Goal: Task Accomplishment & Management: Use online tool/utility

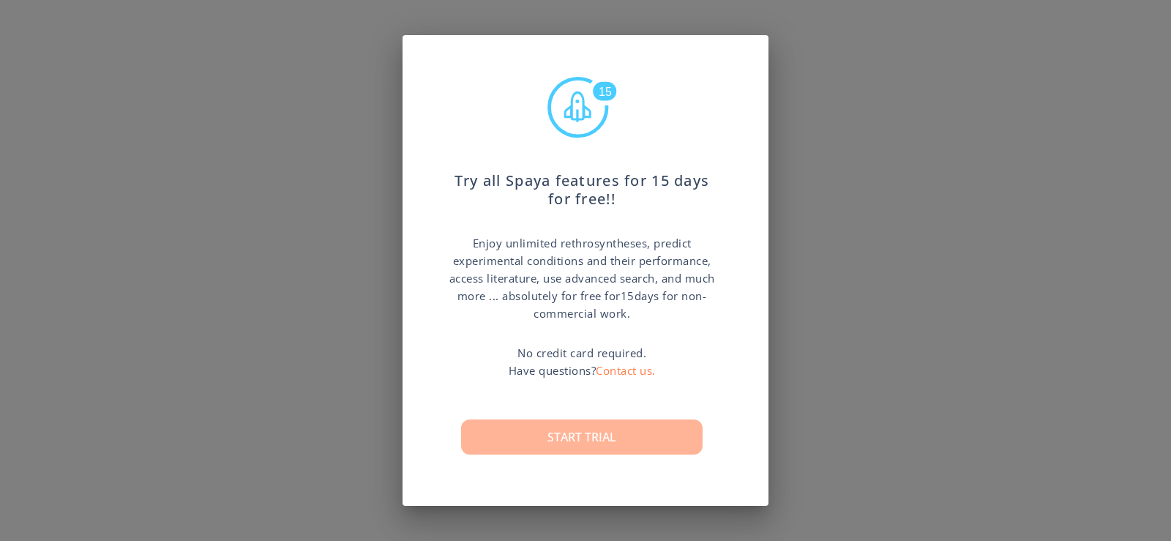
click at [672, 424] on button "Start trial" at bounding box center [582, 436] width 242 height 35
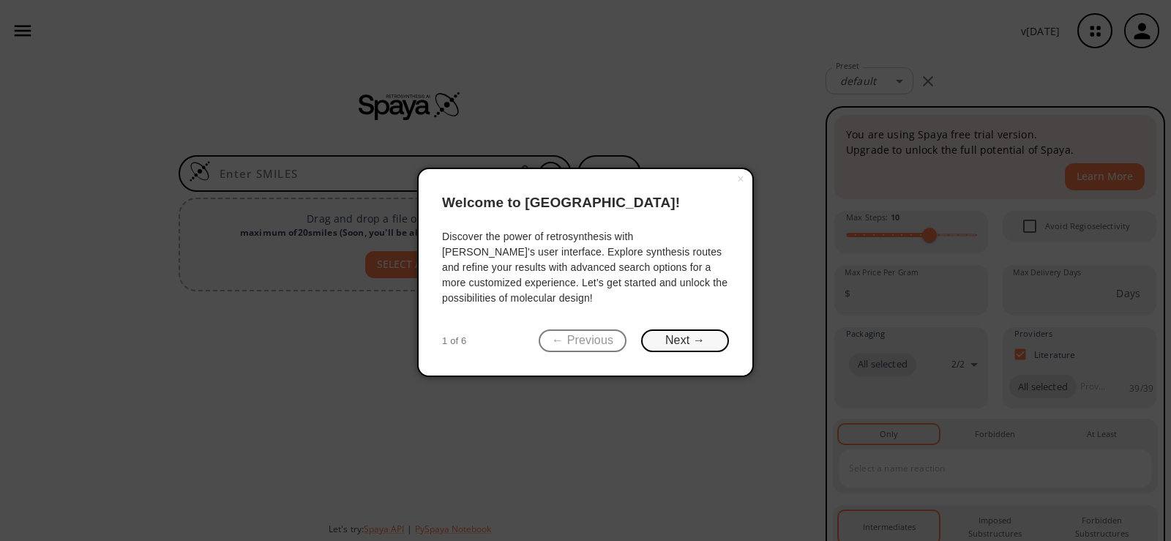
click at [680, 337] on button "Next →" at bounding box center [685, 340] width 88 height 23
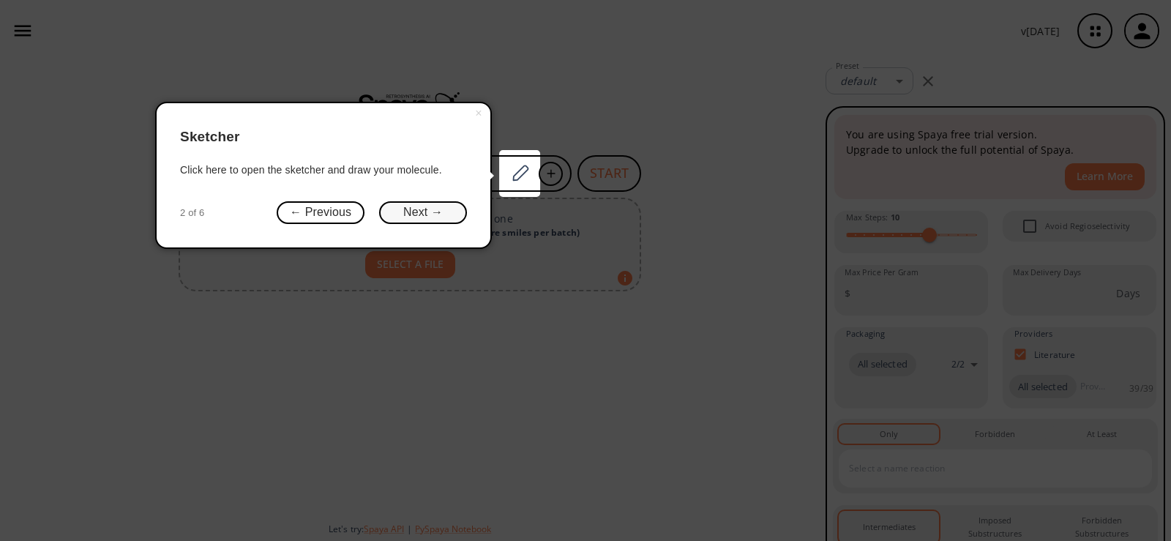
click at [436, 212] on button "Next →" at bounding box center [423, 212] width 88 height 23
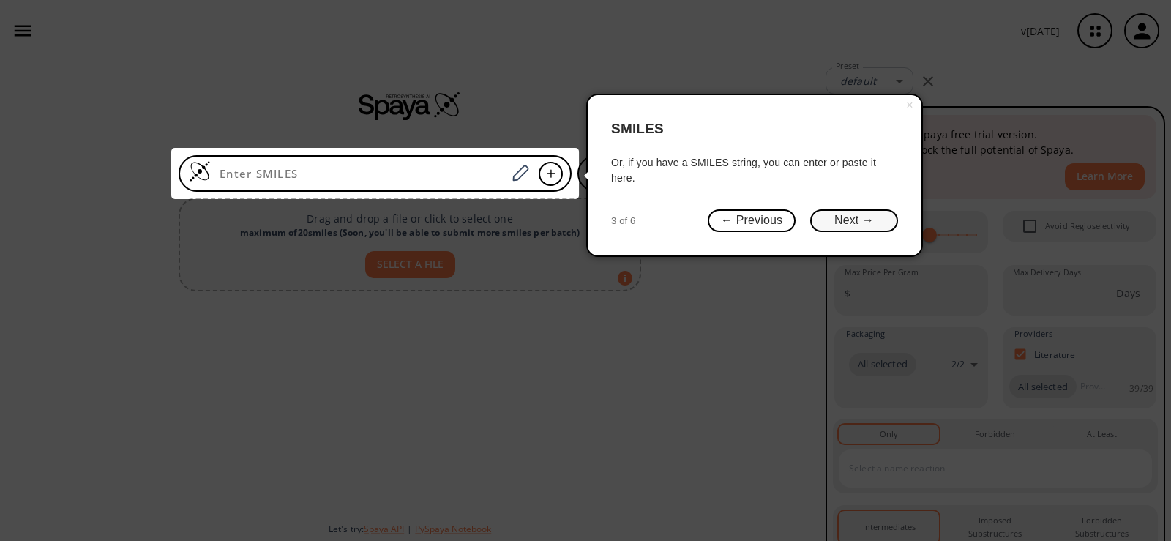
click at [877, 225] on button "Next →" at bounding box center [854, 220] width 88 height 23
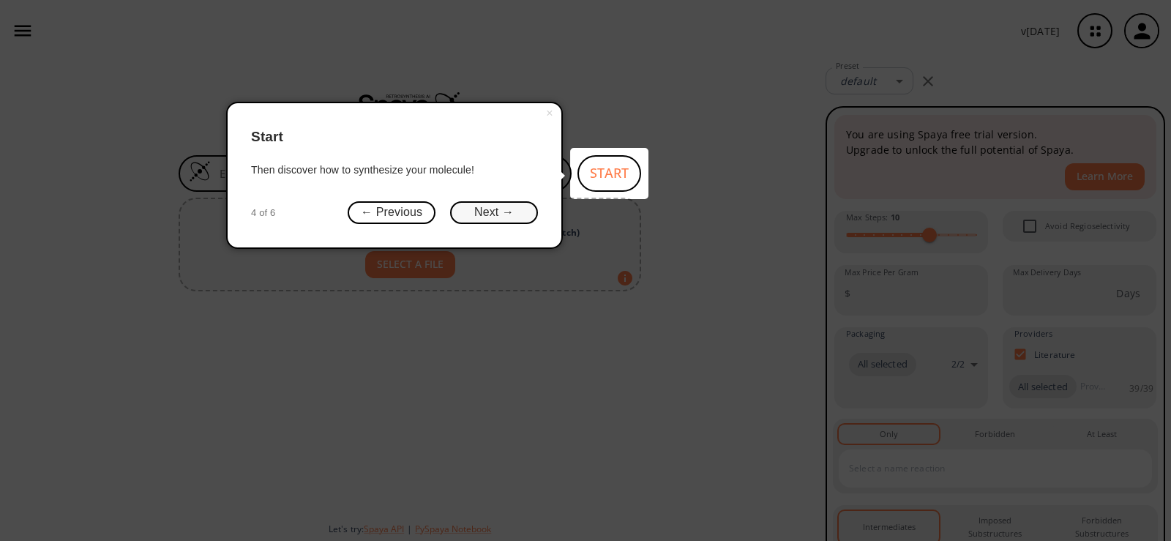
click at [501, 217] on button "Next →" at bounding box center [494, 212] width 88 height 23
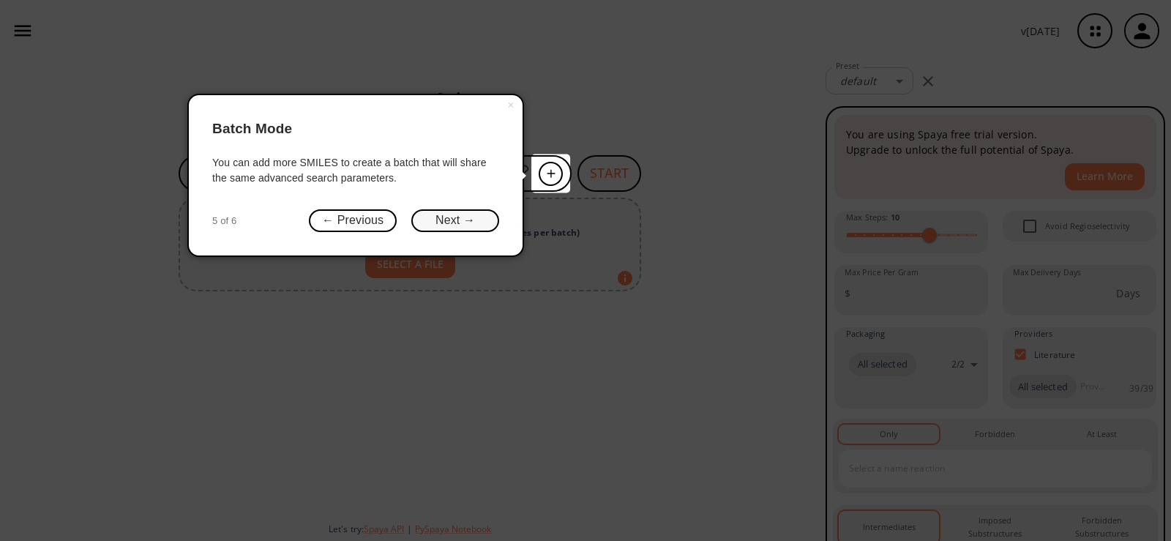
click at [467, 220] on button "Next →" at bounding box center [455, 220] width 88 height 23
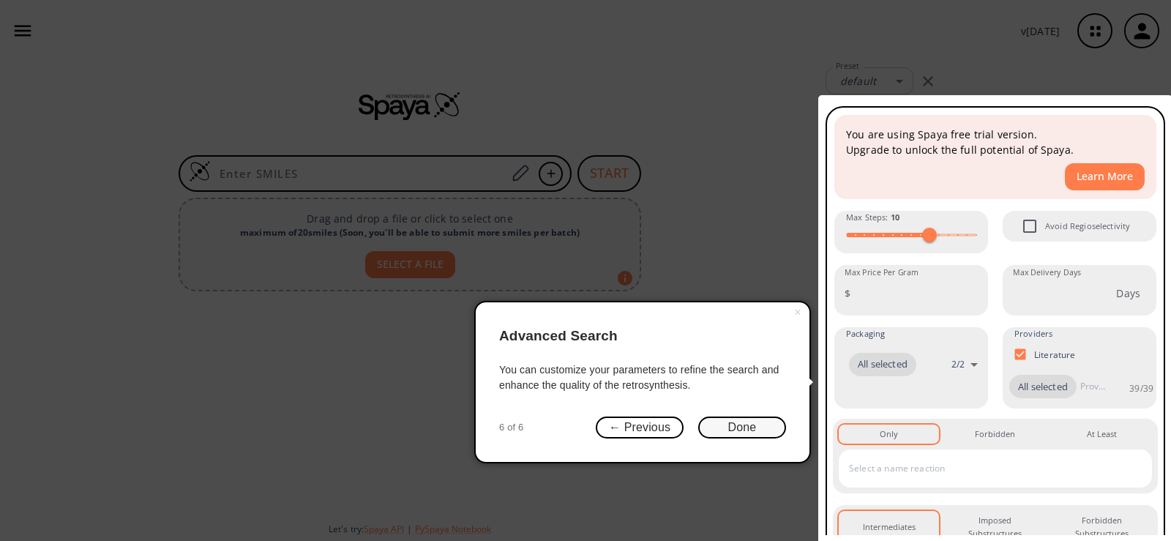
click at [759, 424] on button "Done" at bounding box center [742, 428] width 88 height 23
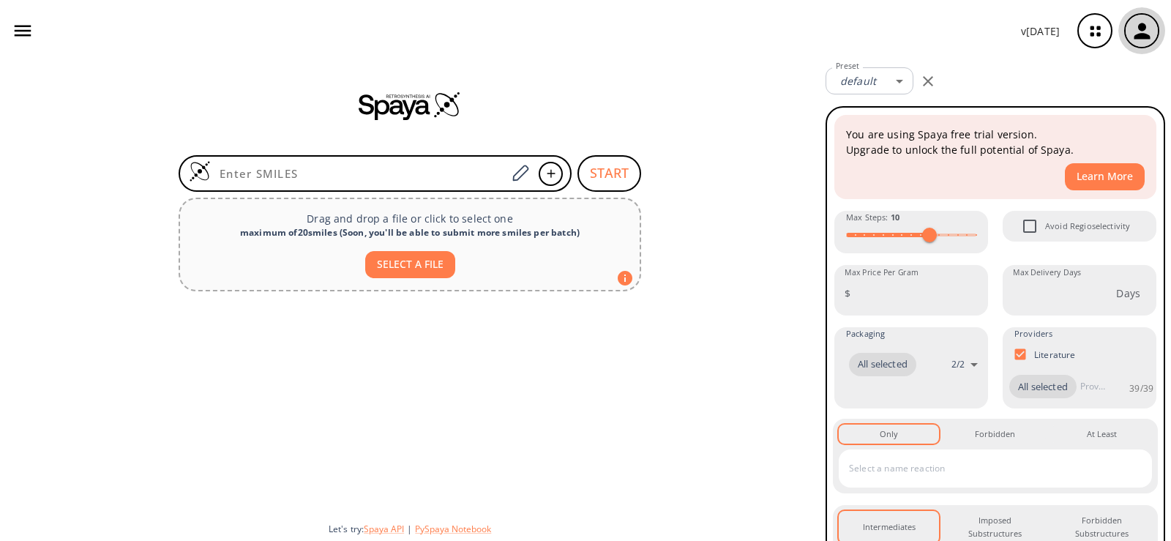
click at [1149, 37] on icon "button" at bounding box center [1142, 31] width 16 height 16
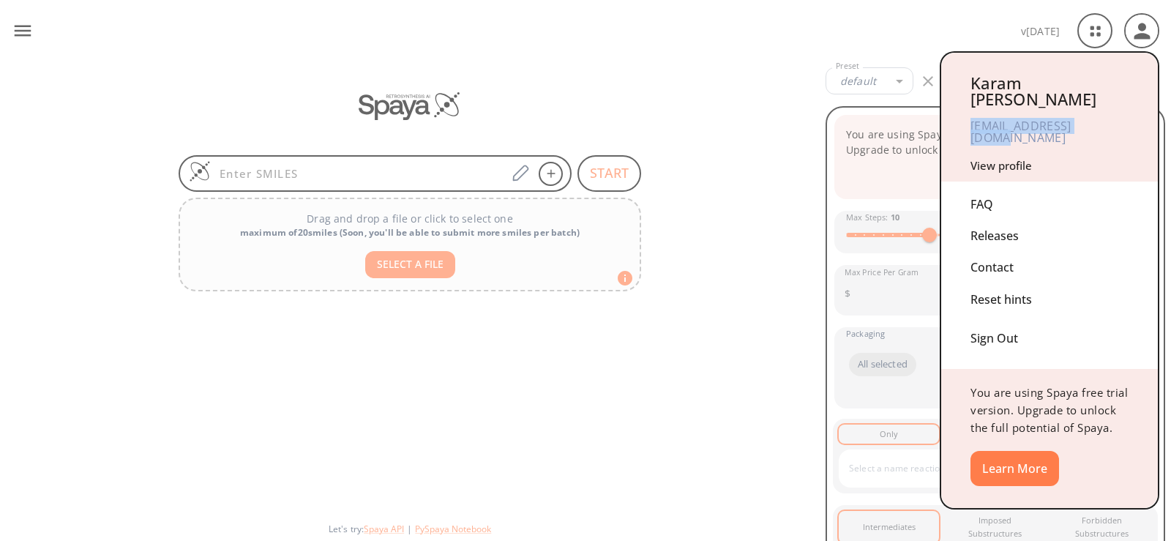
drag, startPoint x: 1004, startPoint y: 112, endPoint x: 1127, endPoint y: 128, distance: 124.0
click at [1127, 128] on div "[EMAIL_ADDRESS][DOMAIN_NAME]" at bounding box center [1050, 132] width 158 height 50
